Goal: Complete application form

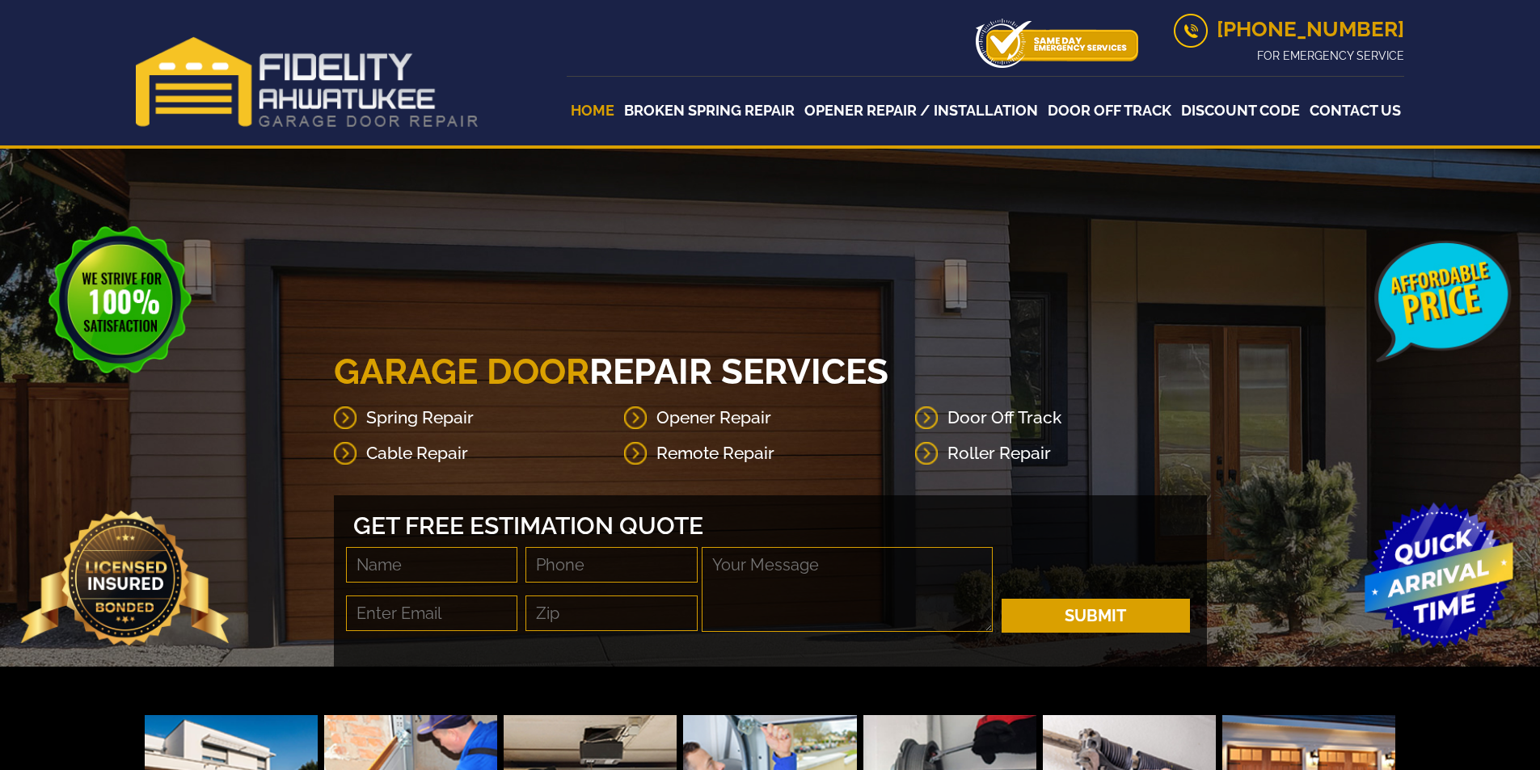
drag, startPoint x: 0, startPoint y: 0, endPoint x: 417, endPoint y: 567, distance: 704.2
click at [410, 561] on input "text" at bounding box center [432, 565] width 172 height 36
type input "[PERSON_NAME]"
type input "[EMAIL_ADDRESS][PERSON_NAME][DOMAIN_NAME]"
type input "85296"
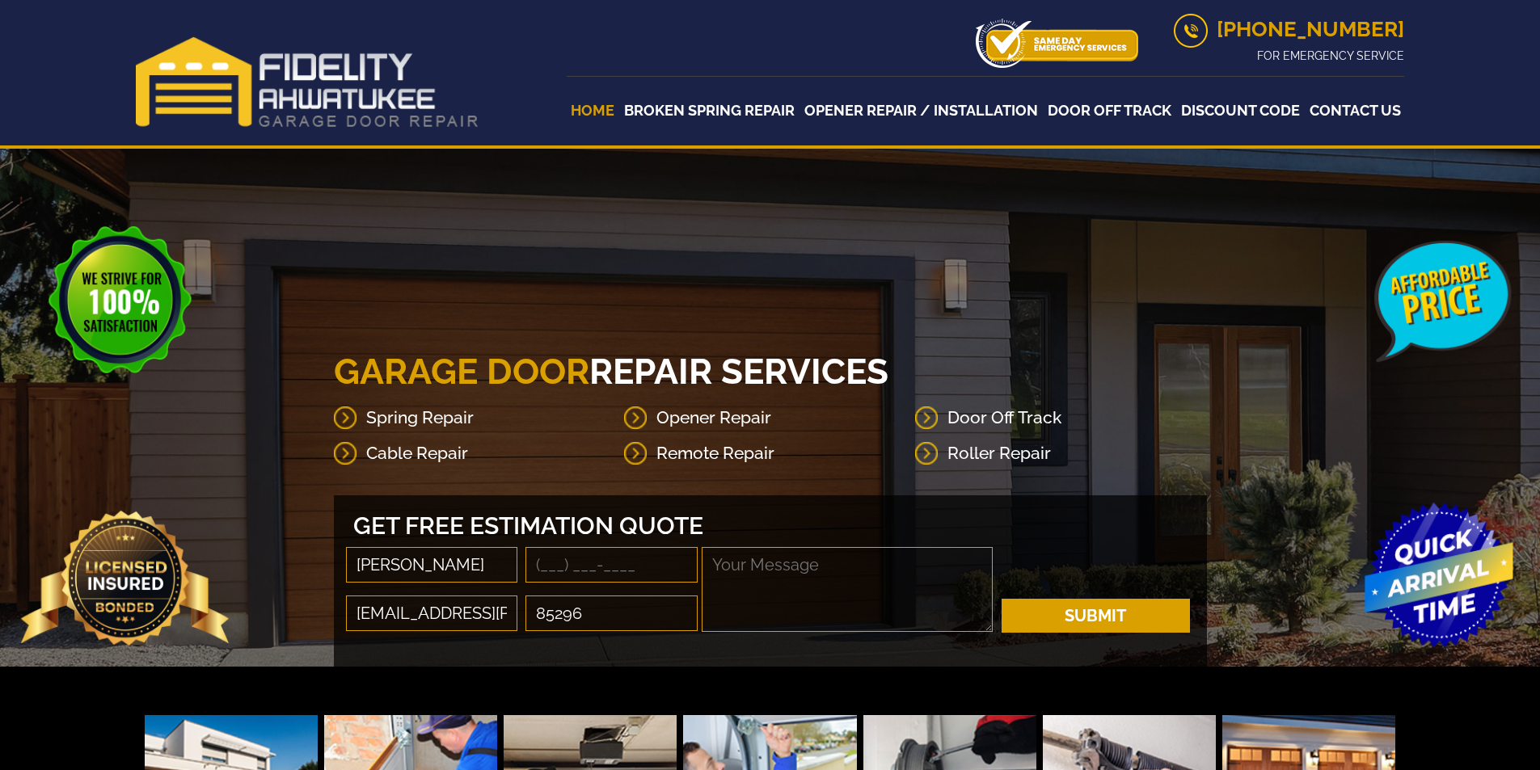
click at [612, 576] on input "tel" at bounding box center [611, 565] width 172 height 36
type input "[PHONE_NUMBER]"
click at [761, 596] on textarea at bounding box center [847, 589] width 291 height 85
paste textarea "Hello, I have several buyers that are interested in purchasing garage door busi…"
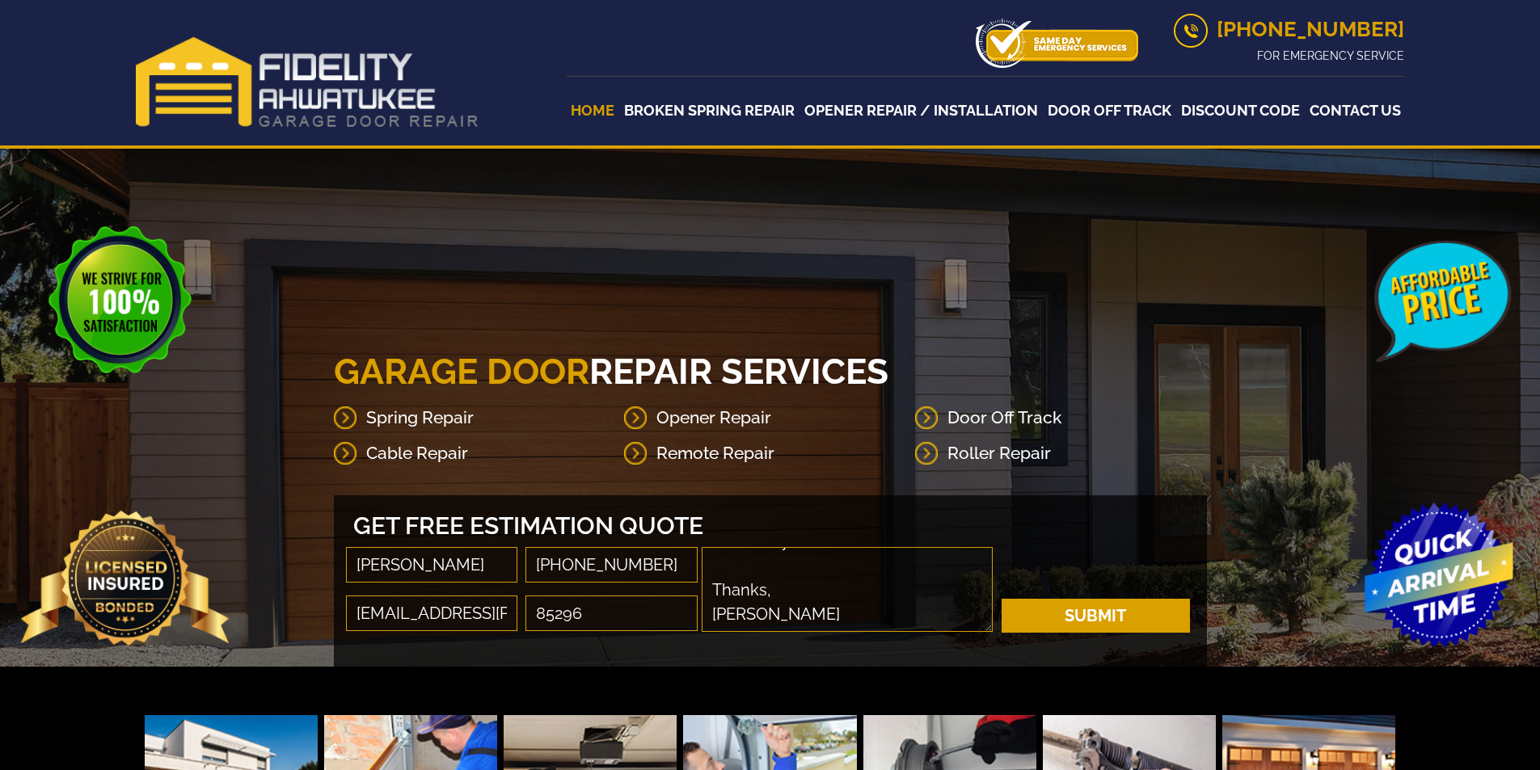
type textarea "Hello, I have several buyers that are interested in purchasing garage door busi…"
